Goal: Find specific page/section: Find specific page/section

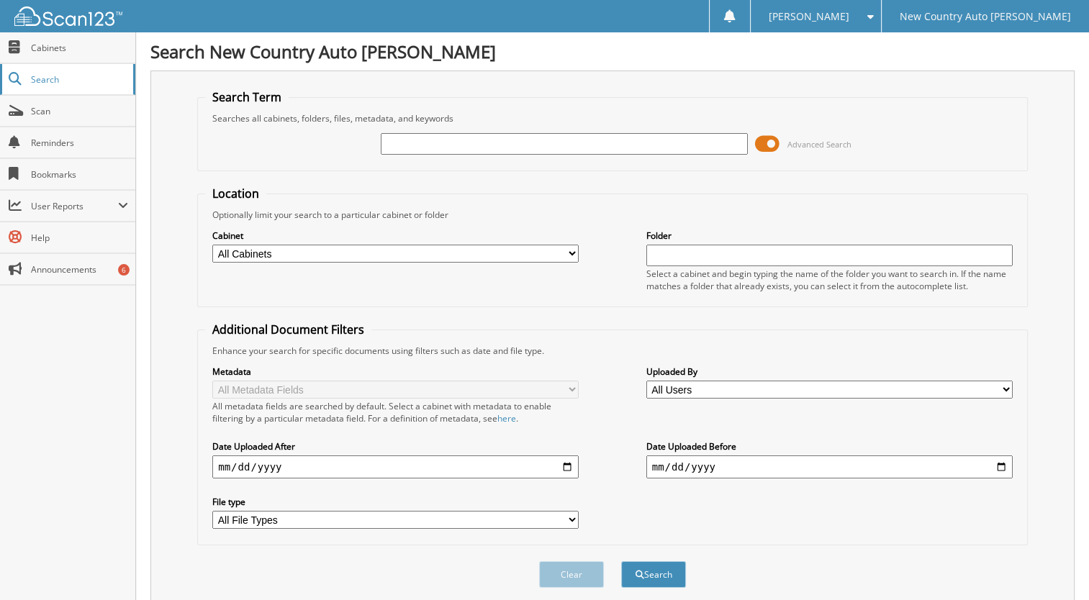
click at [66, 82] on span "Search" at bounding box center [78, 79] width 95 height 12
click at [52, 112] on span "Scan" at bounding box center [79, 111] width 97 height 12
type input "75433"
click at [621, 561] on button "Search" at bounding box center [653, 574] width 65 height 27
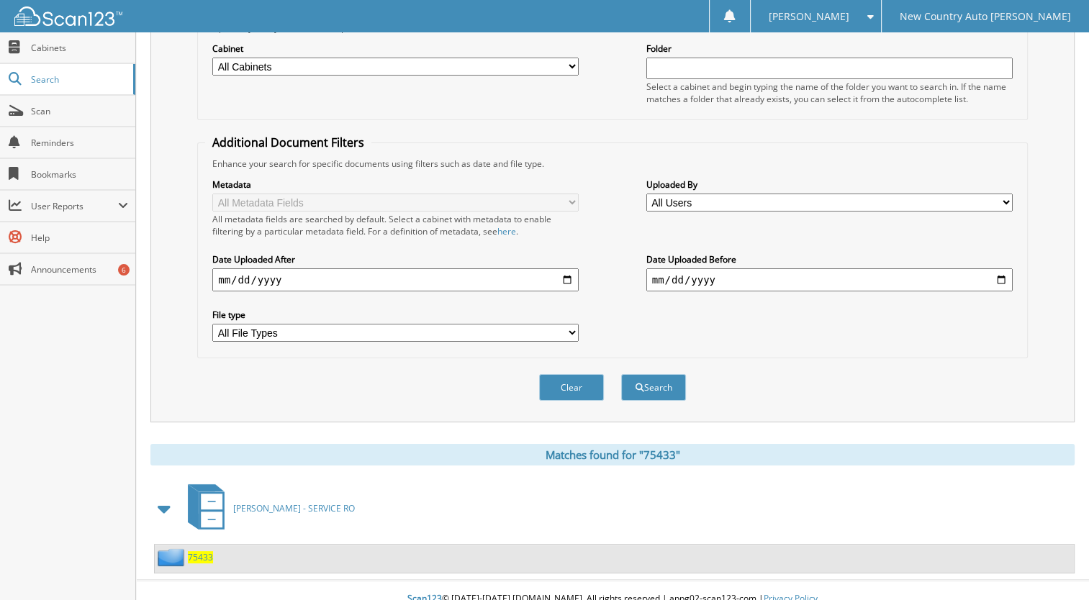
scroll to position [189, 0]
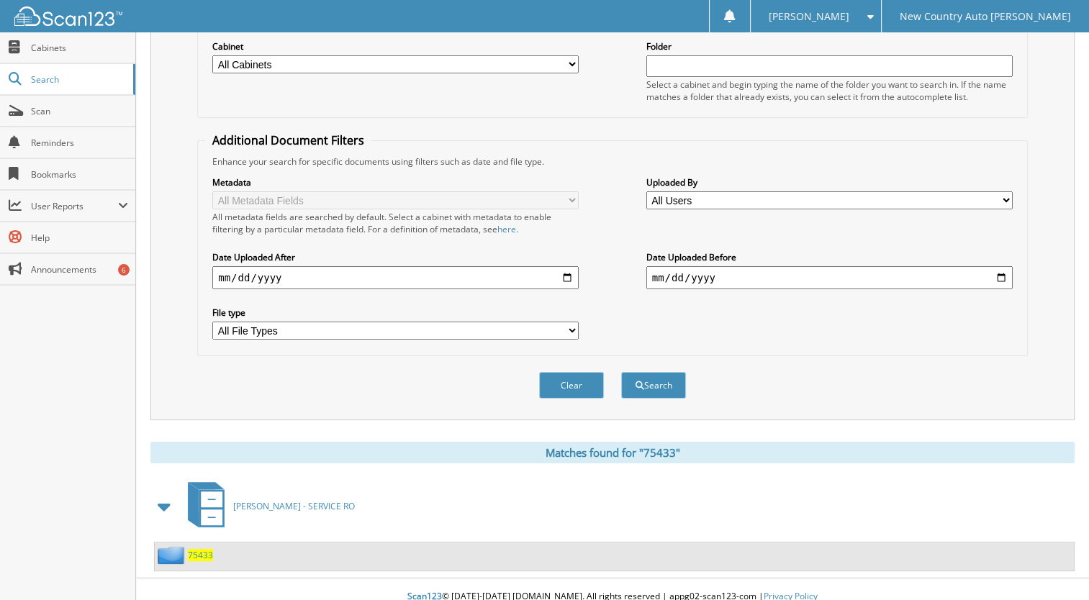
click at [191, 549] on span "75433" at bounding box center [200, 555] width 25 height 12
